Goal: Task Accomplishment & Management: Use online tool/utility

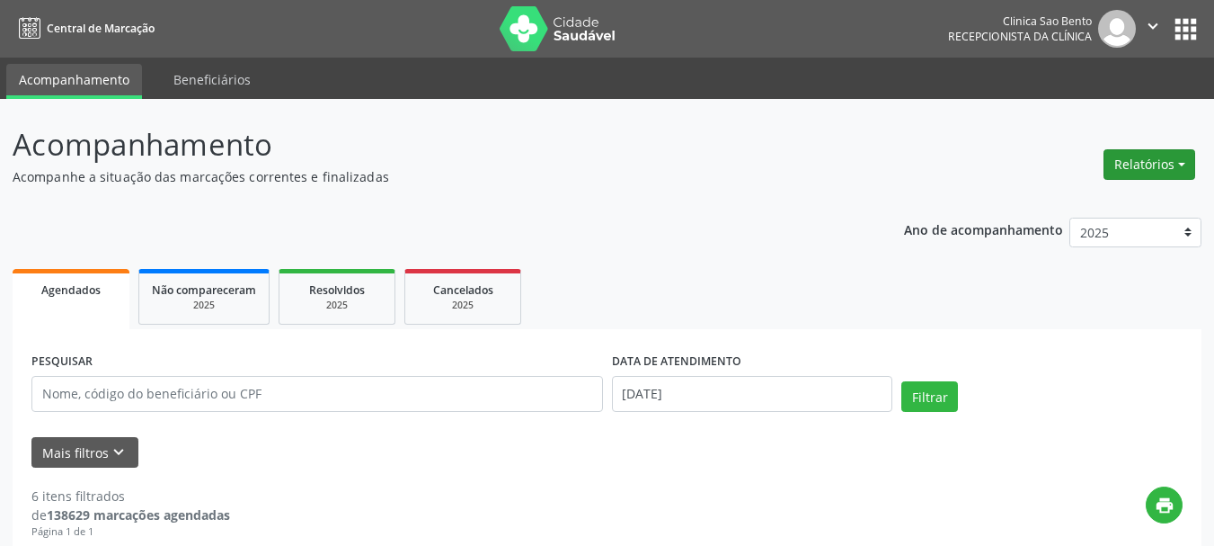
click at [1152, 157] on button "Relatórios" at bounding box center [1150, 164] width 92 height 31
click at [1088, 201] on link "Agendamentos" at bounding box center [1097, 203] width 193 height 25
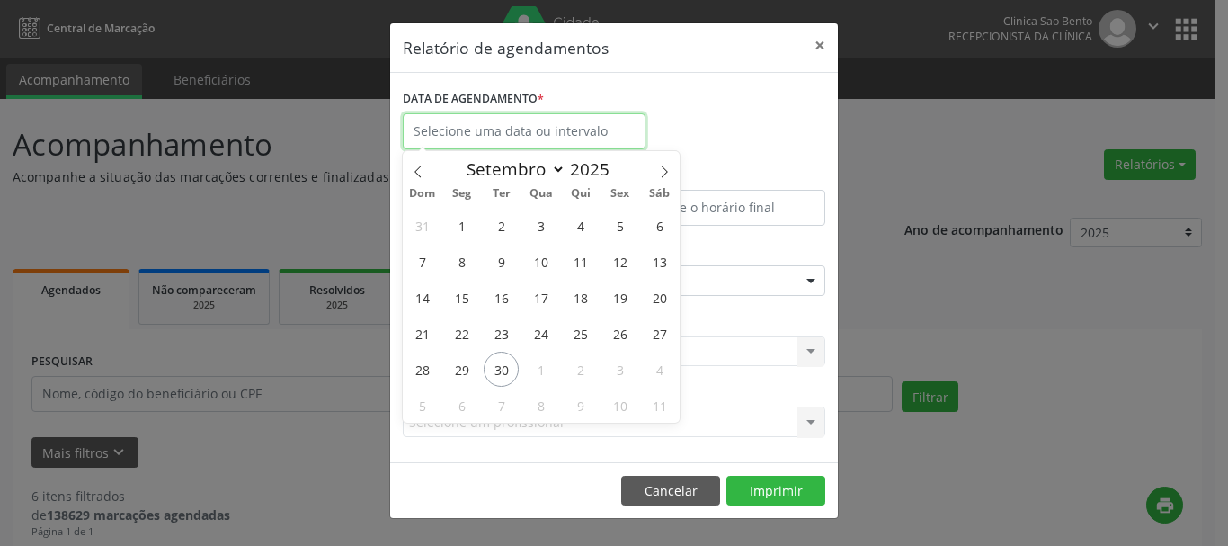
click at [570, 126] on input "text" at bounding box center [524, 131] width 243 height 36
click at [658, 166] on icon at bounding box center [664, 171] width 13 height 13
select select "9"
click at [585, 217] on span "2" at bounding box center [580, 225] width 35 height 35
type input "[DATE]"
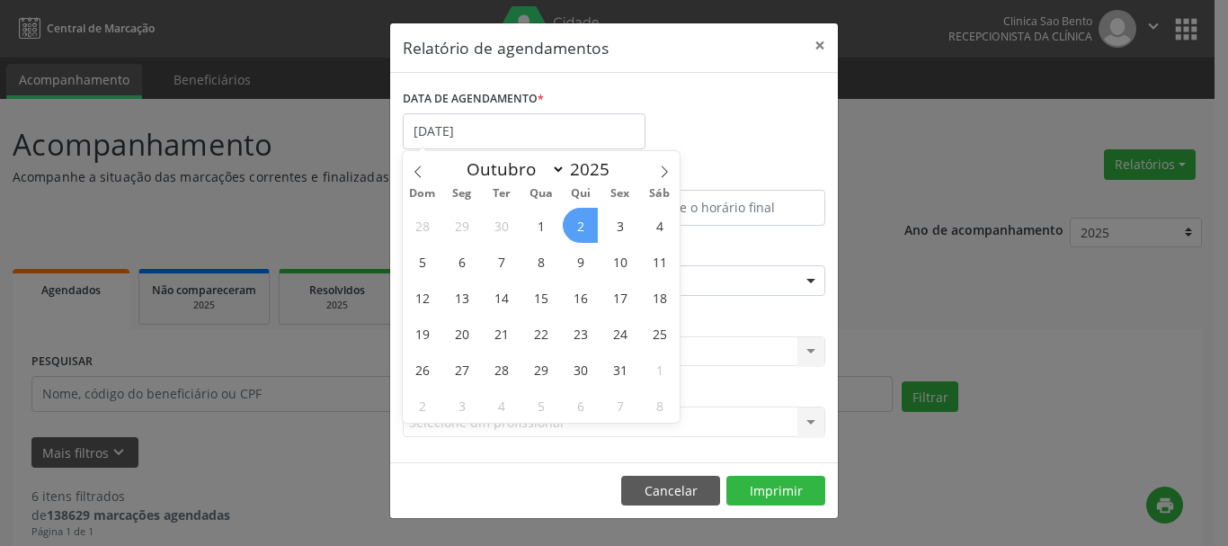
click at [585, 217] on span "2" at bounding box center [580, 225] width 35 height 35
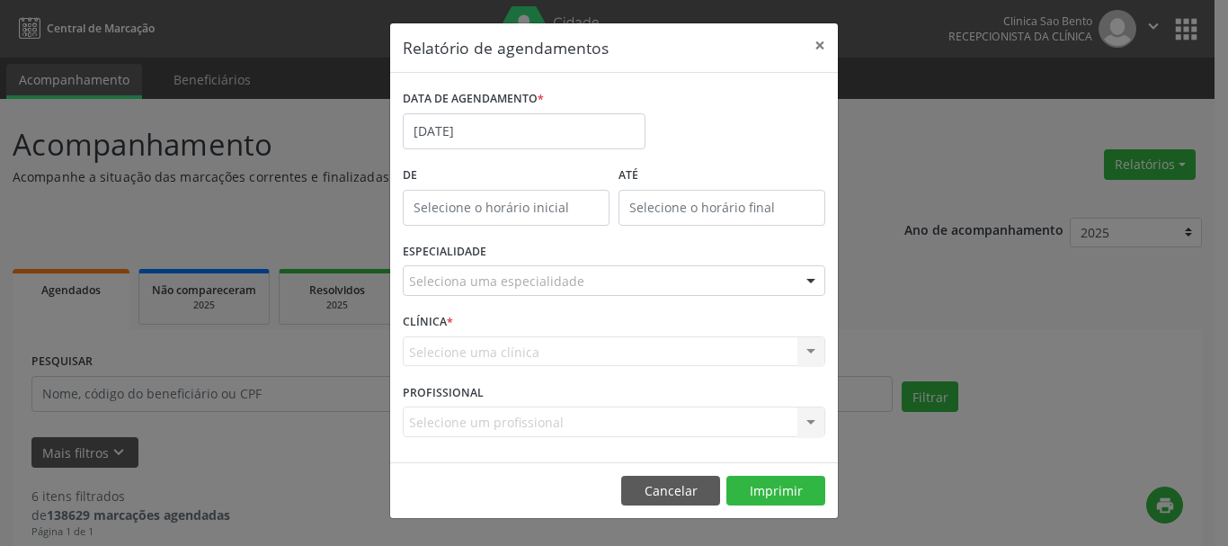
click at [631, 272] on div "Seleciona uma especialidade" at bounding box center [614, 280] width 422 height 31
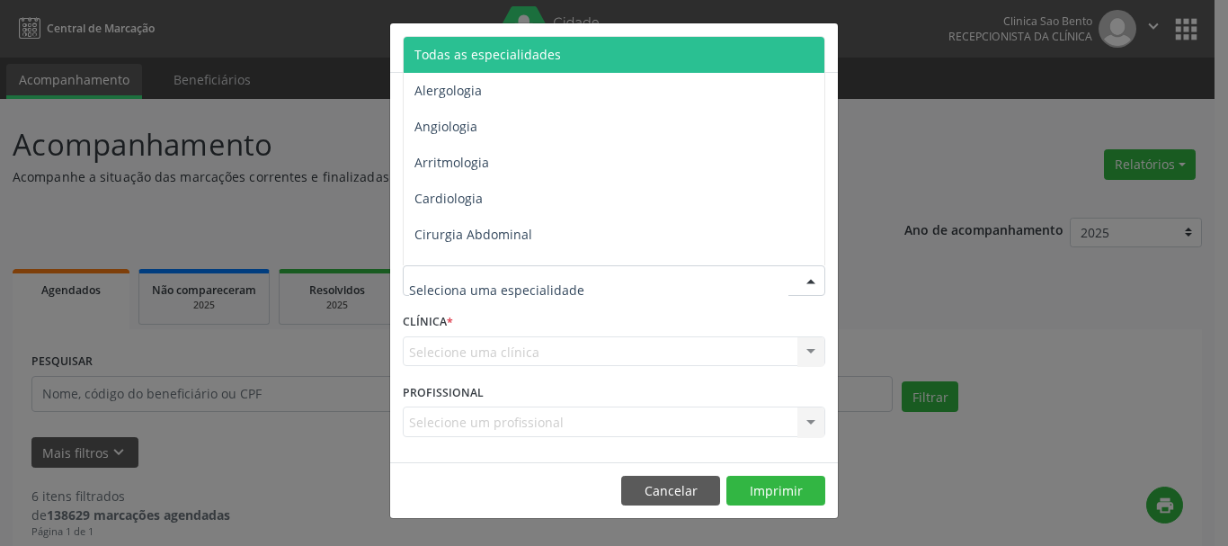
click at [636, 39] on span "Todas as especialidades" at bounding box center [615, 55] width 423 height 36
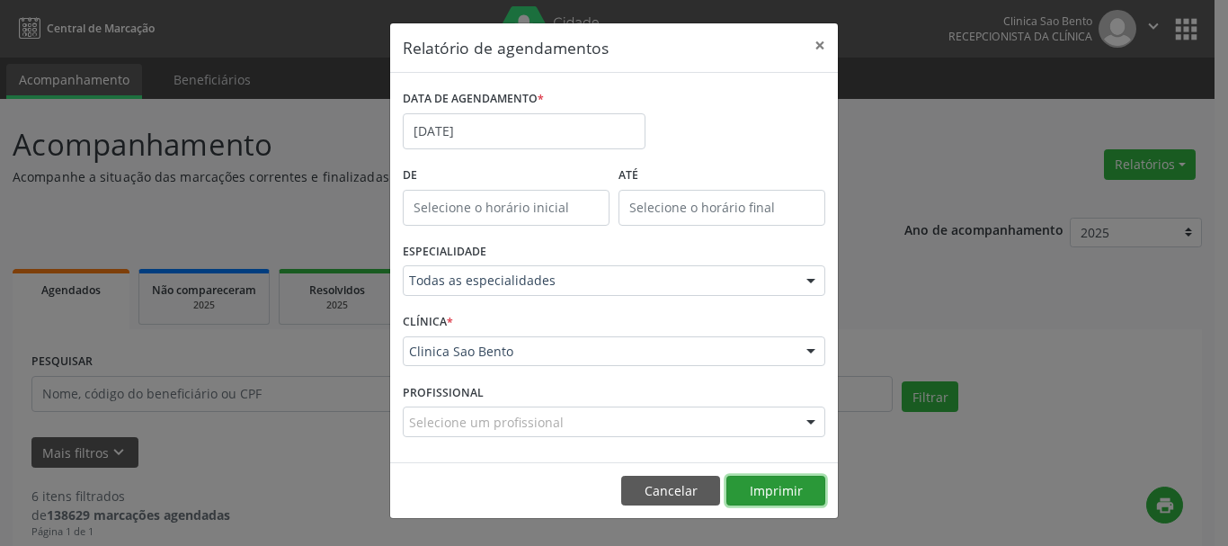
click at [770, 485] on button "Imprimir" at bounding box center [775, 490] width 99 height 31
